Goal: Transaction & Acquisition: Purchase product/service

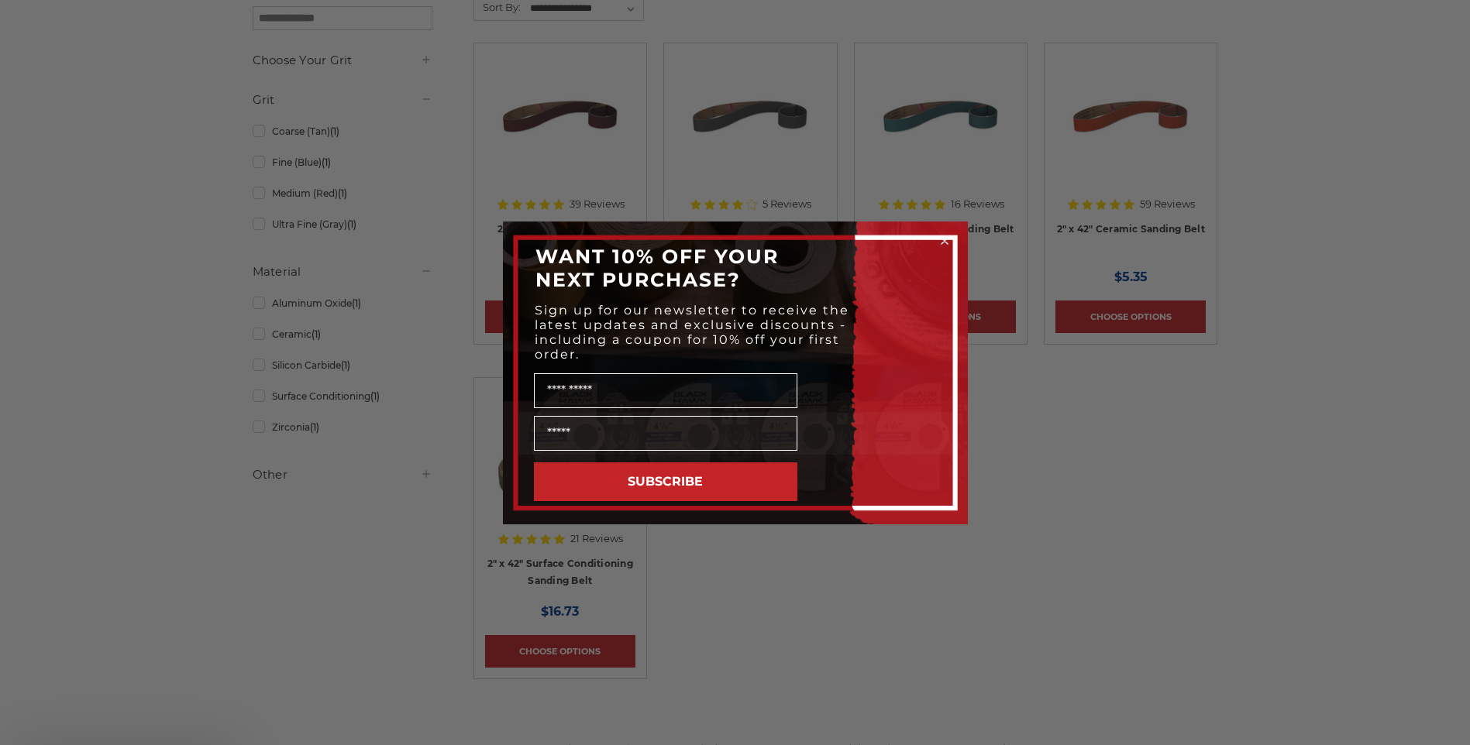
scroll to position [310, 0]
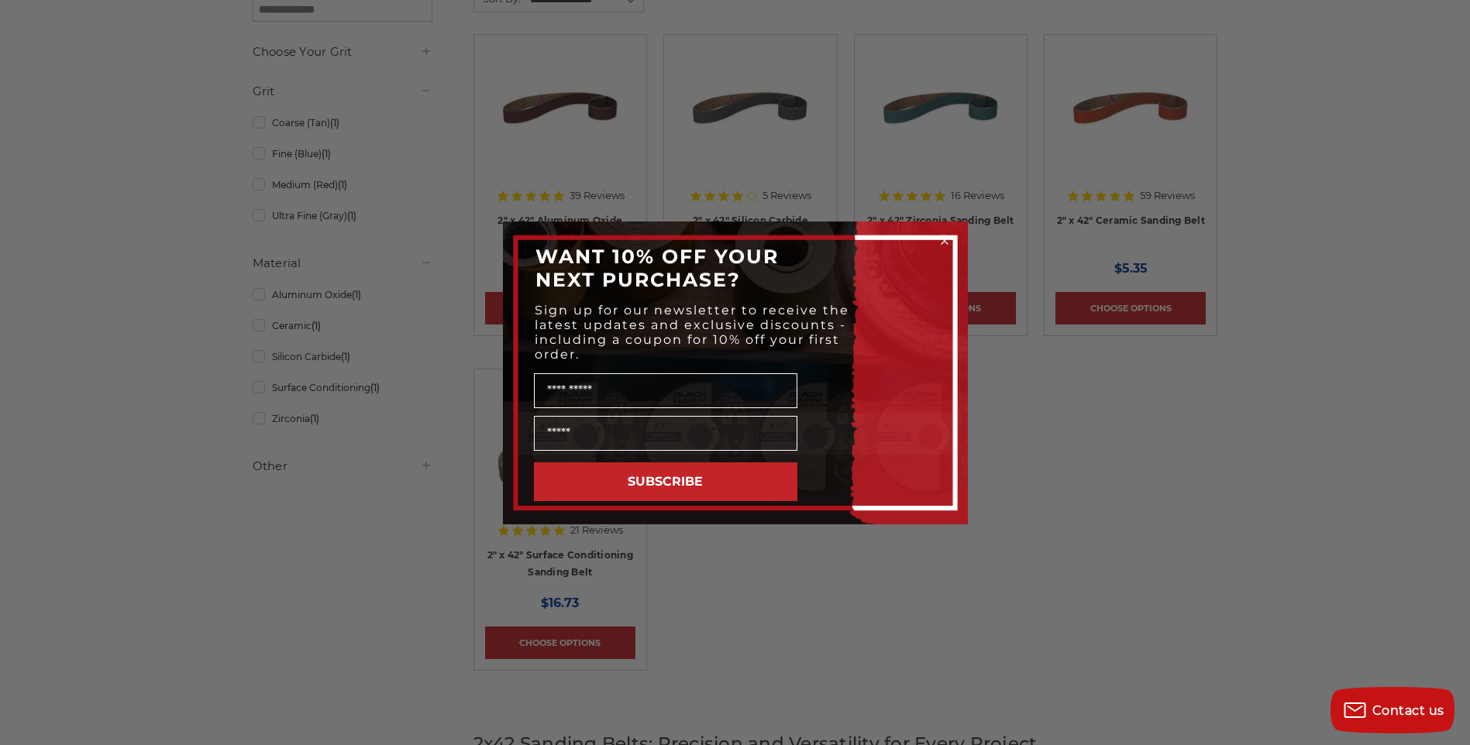
click at [945, 240] on icon "Close dialog" at bounding box center [944, 241] width 6 height 6
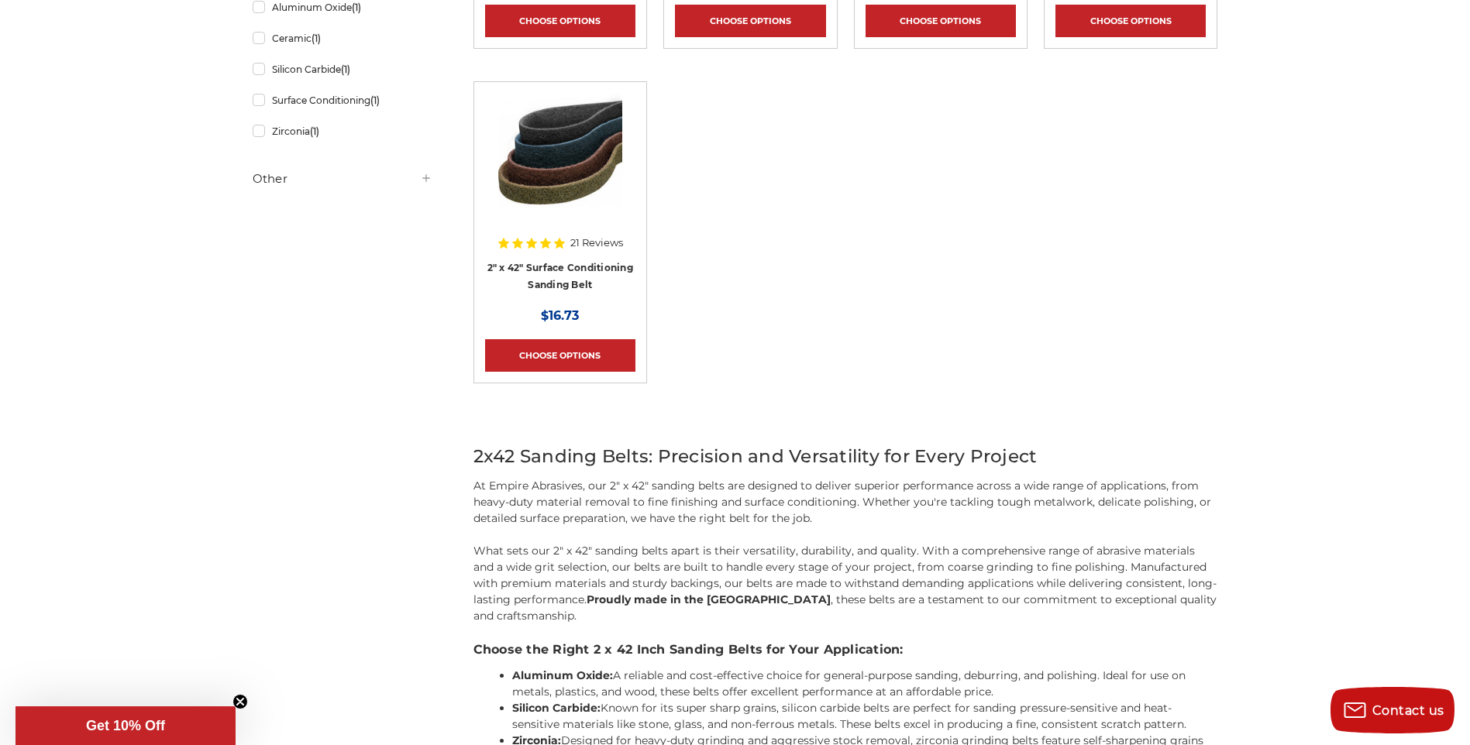
scroll to position [594, 0]
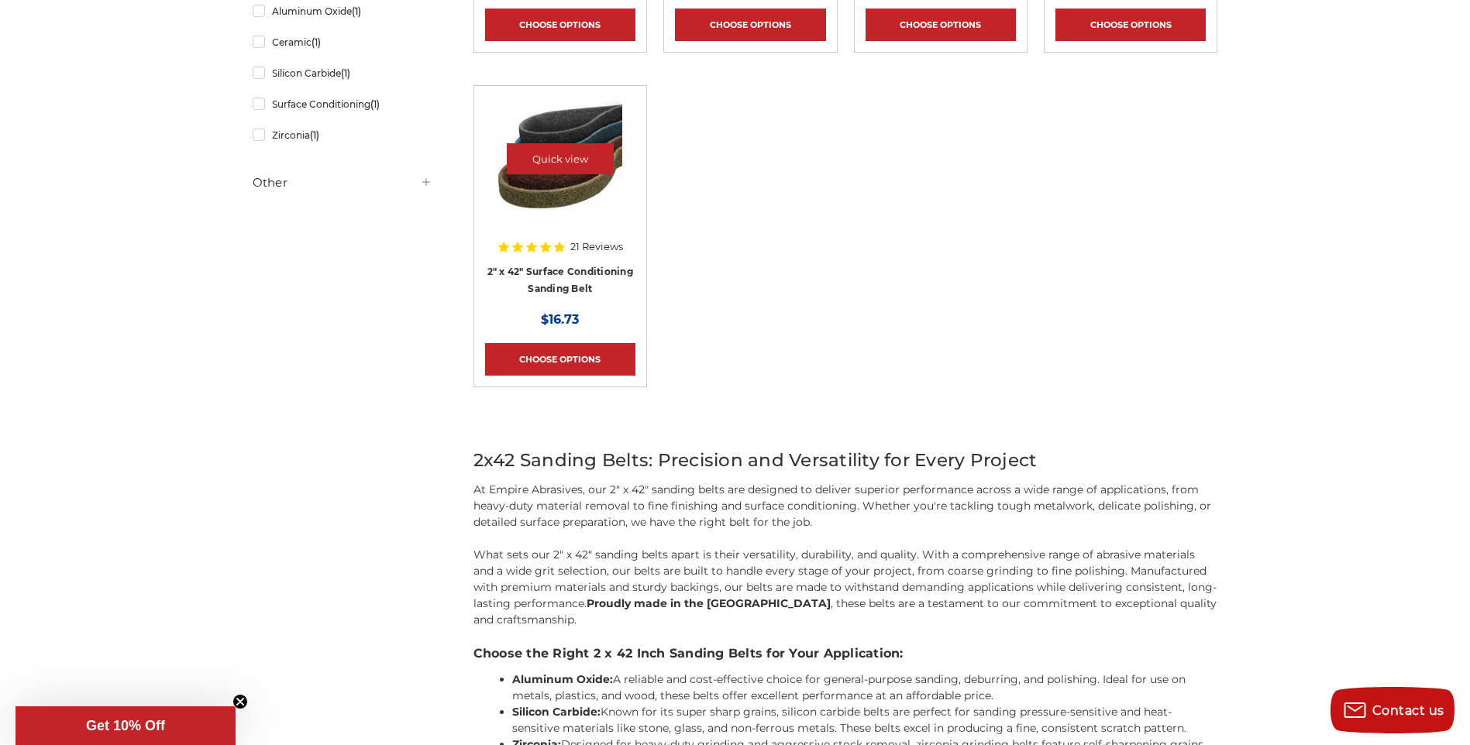
click at [556, 208] on img at bounding box center [560, 159] width 124 height 124
